Goal: Task Accomplishment & Management: Complete application form

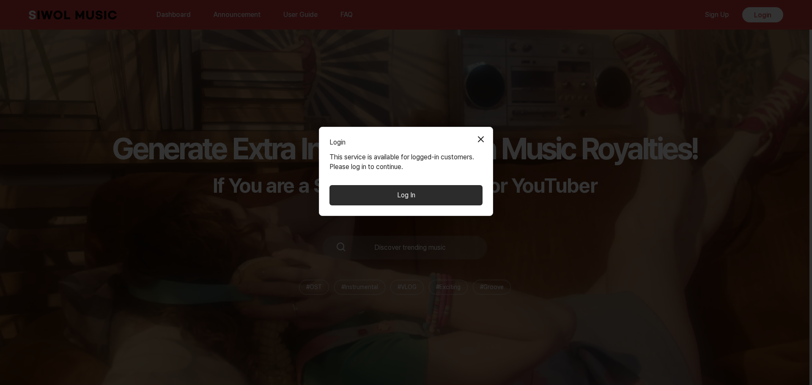
click at [479, 148] on button "Close Modal" at bounding box center [480, 139] width 17 height 17
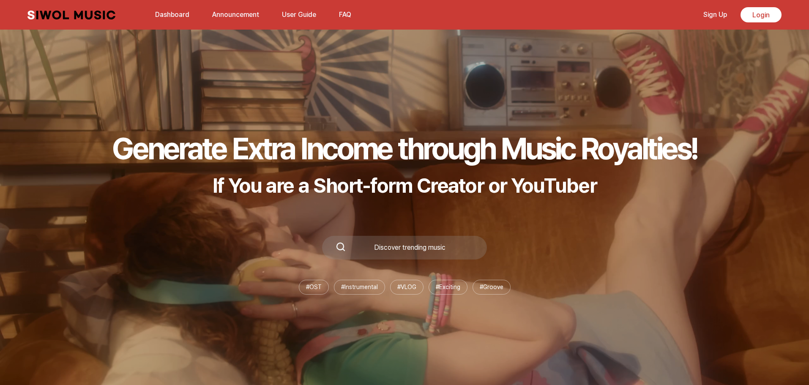
click at [479, 140] on h1 "Generate Extra Income through Music Royalties!" at bounding box center [404, 148] width 585 height 36
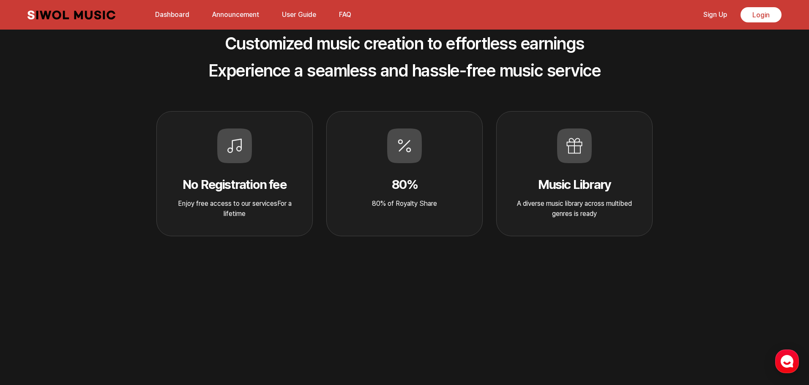
scroll to position [380, 0]
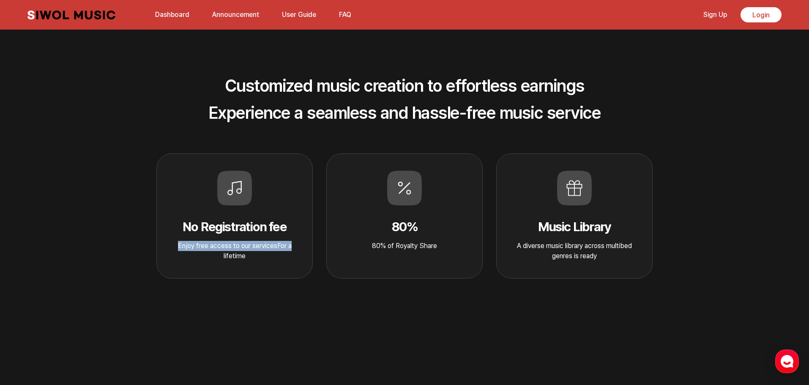
drag, startPoint x: 171, startPoint y: 245, endPoint x: 318, endPoint y: 242, distance: 147.6
click at [314, 242] on div "No Registration fee Enjoy free access to our servicesFor a lifetime 80% 80% of …" at bounding box center [405, 215] width 516 height 125
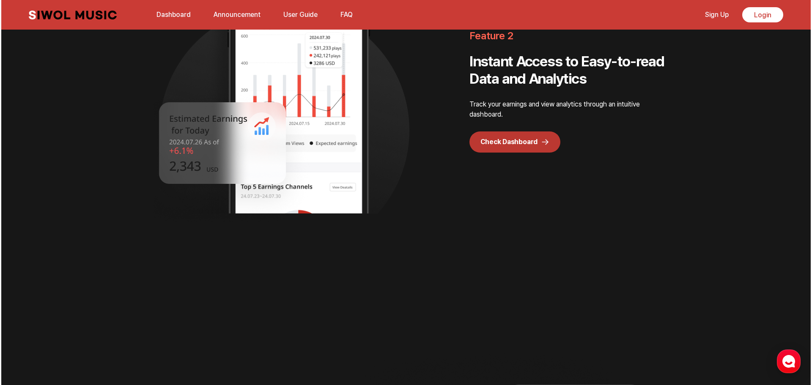
scroll to position [253, 0]
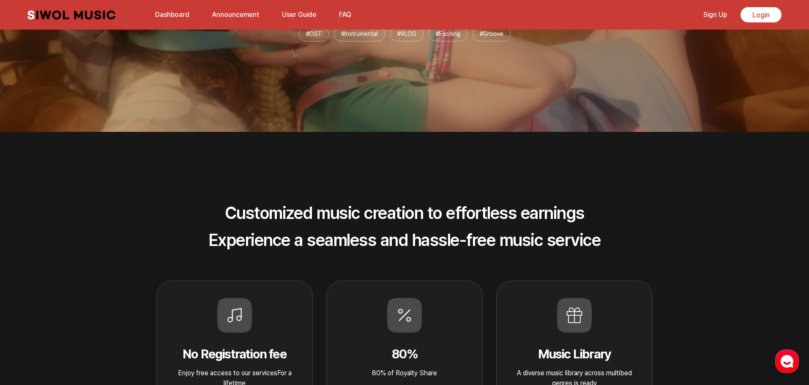
click at [187, 16] on link "Dashboard" at bounding box center [172, 14] width 44 height 18
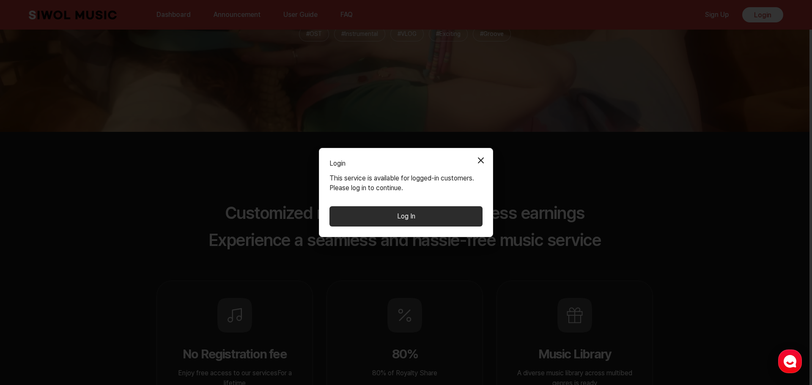
click at [406, 216] on button "Log In" at bounding box center [405, 216] width 153 height 20
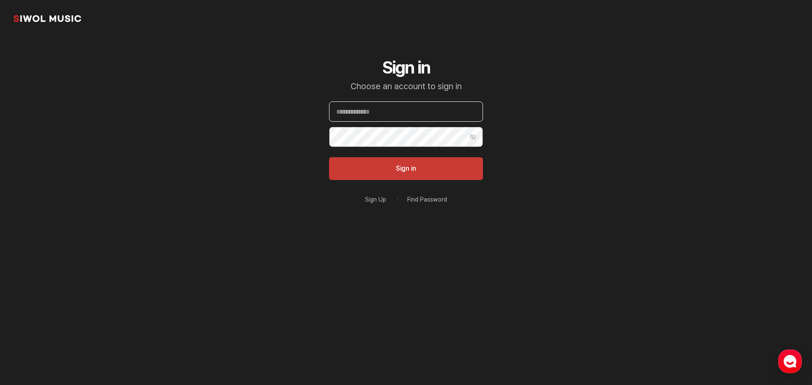
click at [382, 102] on input "Email" at bounding box center [406, 111] width 154 height 20
click at [249, 92] on section "Siwol Music Sign in Choose an account to sign in Email Password Show Password S…" at bounding box center [406, 135] width 812 height 271
click at [375, 194] on div "Sign Up Find Password" at bounding box center [406, 199] width 154 height 19
click at [377, 199] on link "Sign Up" at bounding box center [375, 200] width 21 height 6
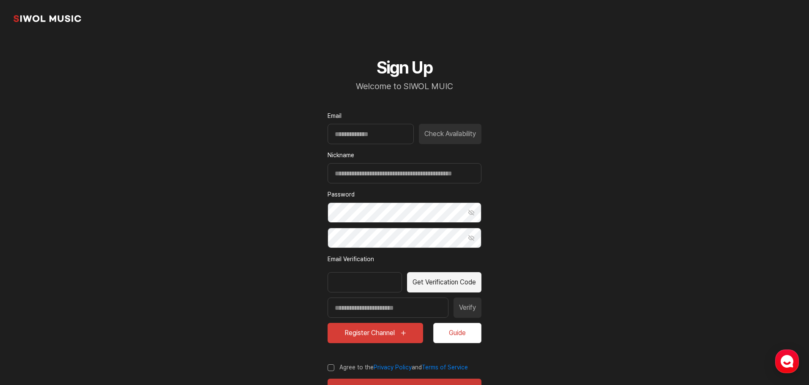
scroll to position [37, 0]
